Goal: Task Accomplishment & Management: Manage account settings

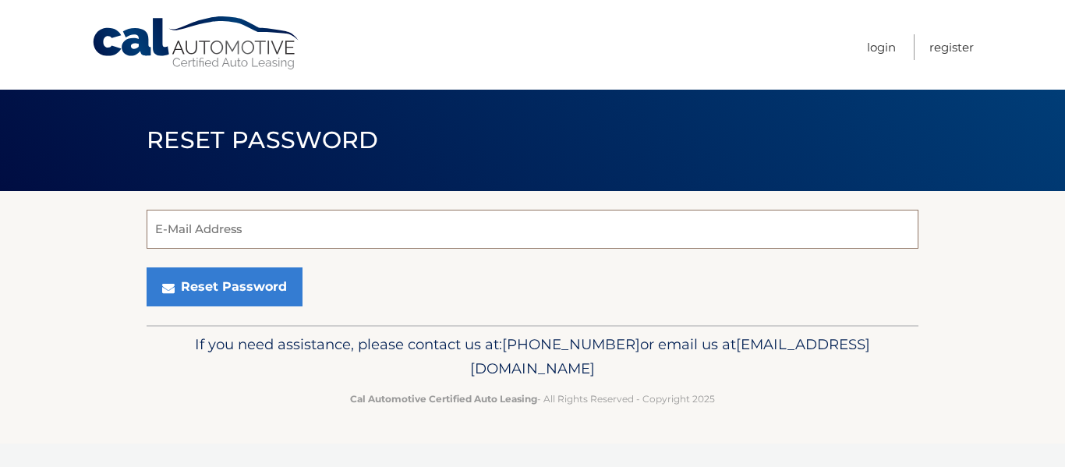
click at [511, 221] on input "E-Mail Address" at bounding box center [533, 229] width 772 height 39
type input "rsturkey1@gmail.com"
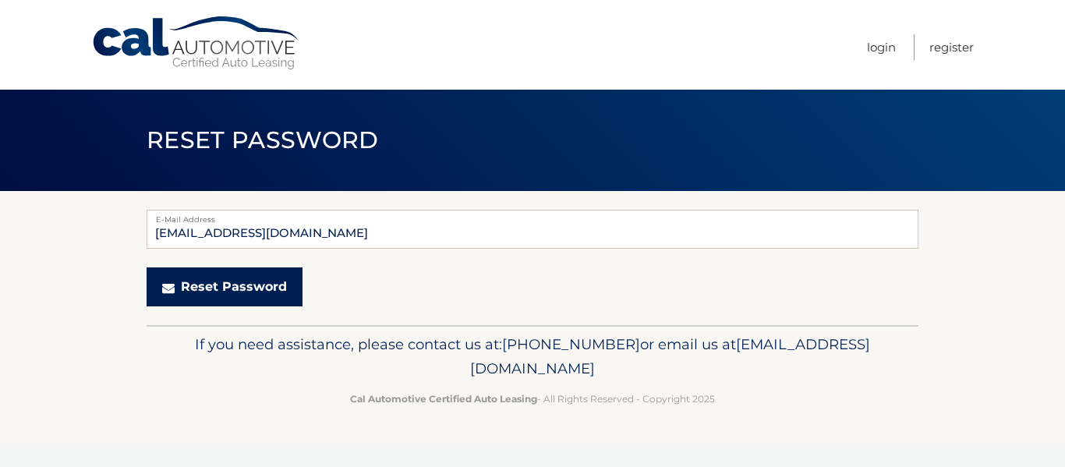
click at [225, 280] on button "Reset Password" at bounding box center [225, 286] width 156 height 39
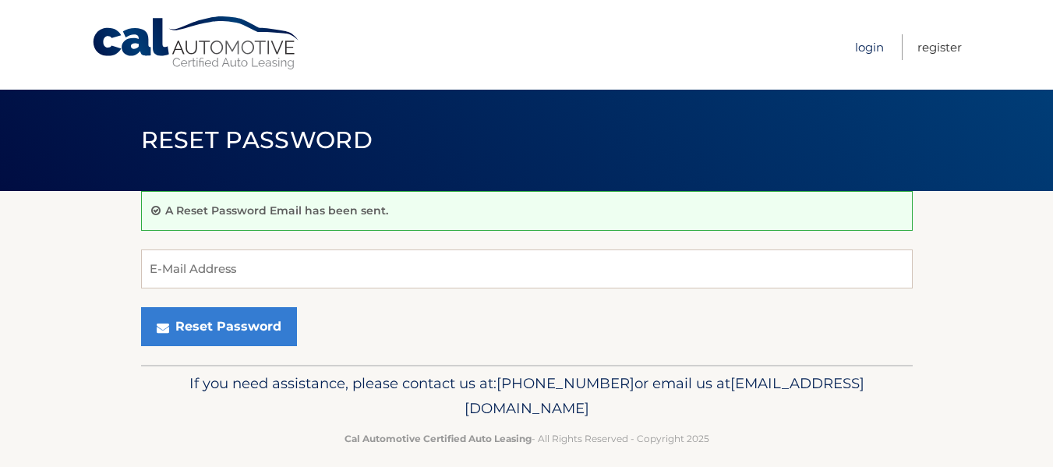
click at [865, 51] on link "Login" at bounding box center [869, 47] width 29 height 26
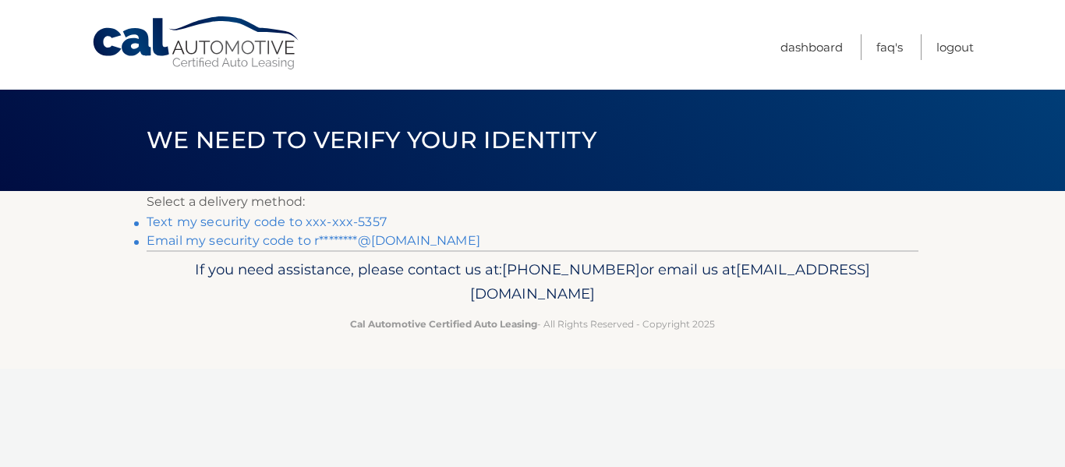
click at [272, 222] on link "Text my security code to xxx-xxx-5357" at bounding box center [267, 221] width 240 height 15
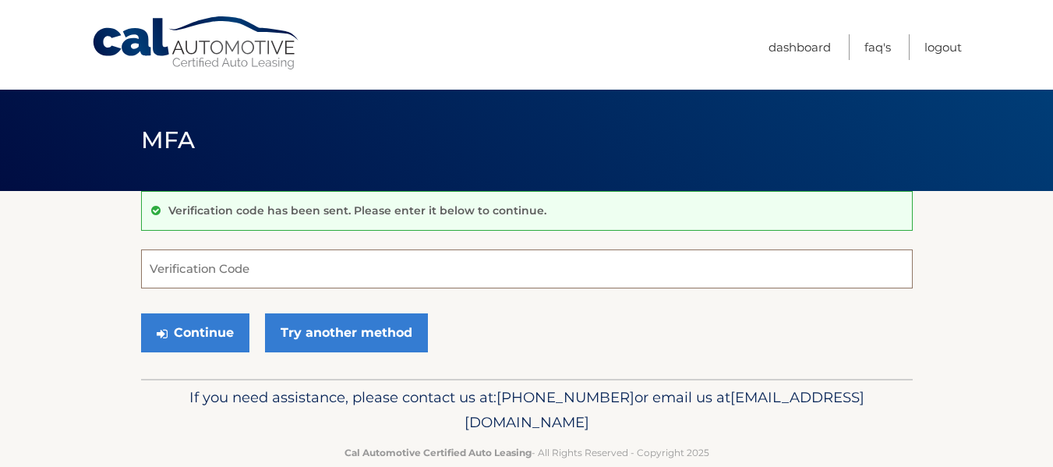
click at [207, 282] on input "Verification Code" at bounding box center [527, 268] width 772 height 39
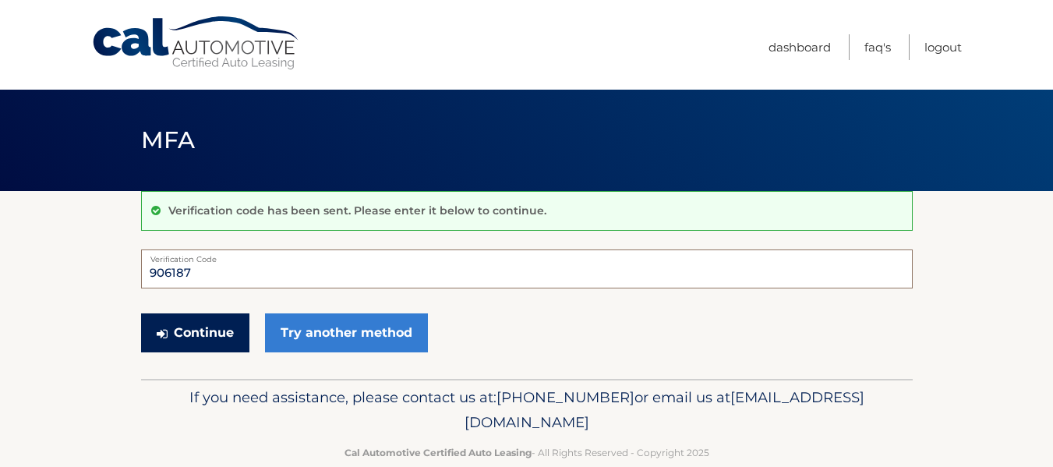
type input "906187"
click at [218, 338] on button "Continue" at bounding box center [195, 332] width 108 height 39
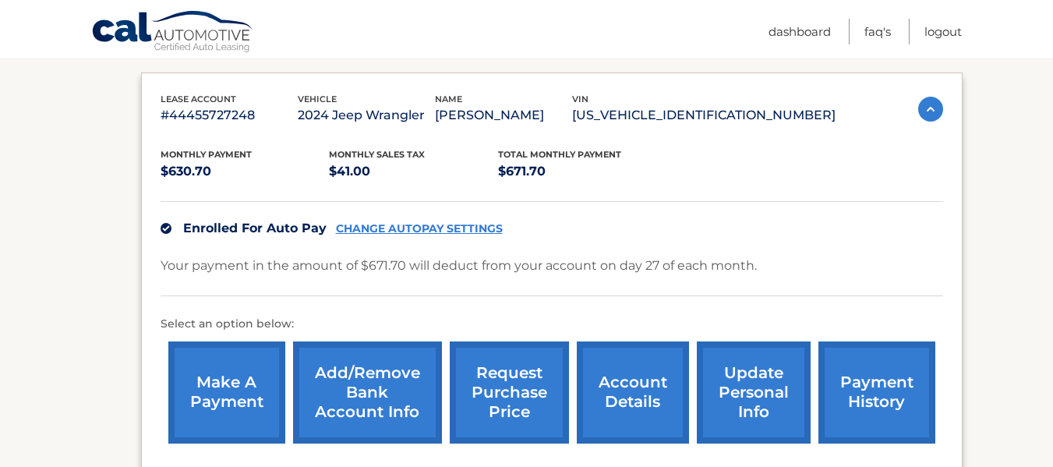
scroll to position [264, 0]
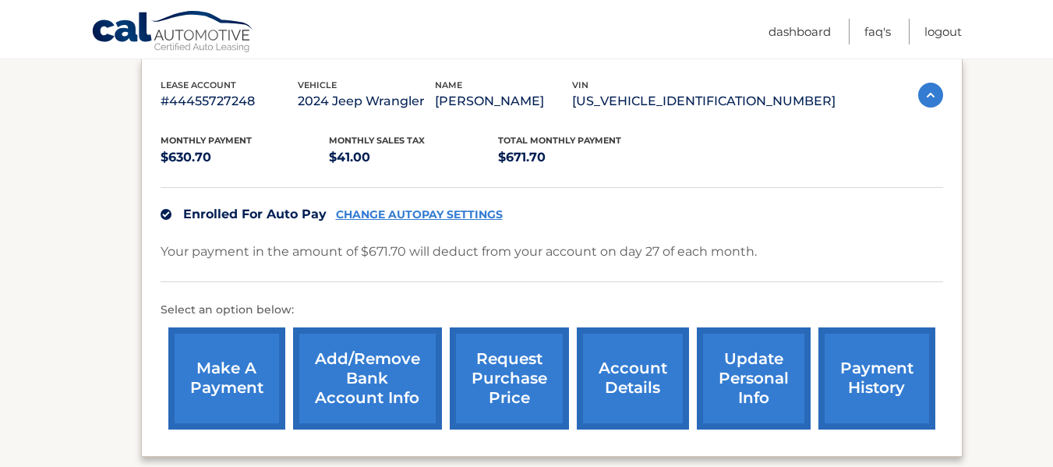
click at [386, 376] on link "Add/Remove bank account info" at bounding box center [367, 378] width 149 height 102
